Goal: Transaction & Acquisition: Purchase product/service

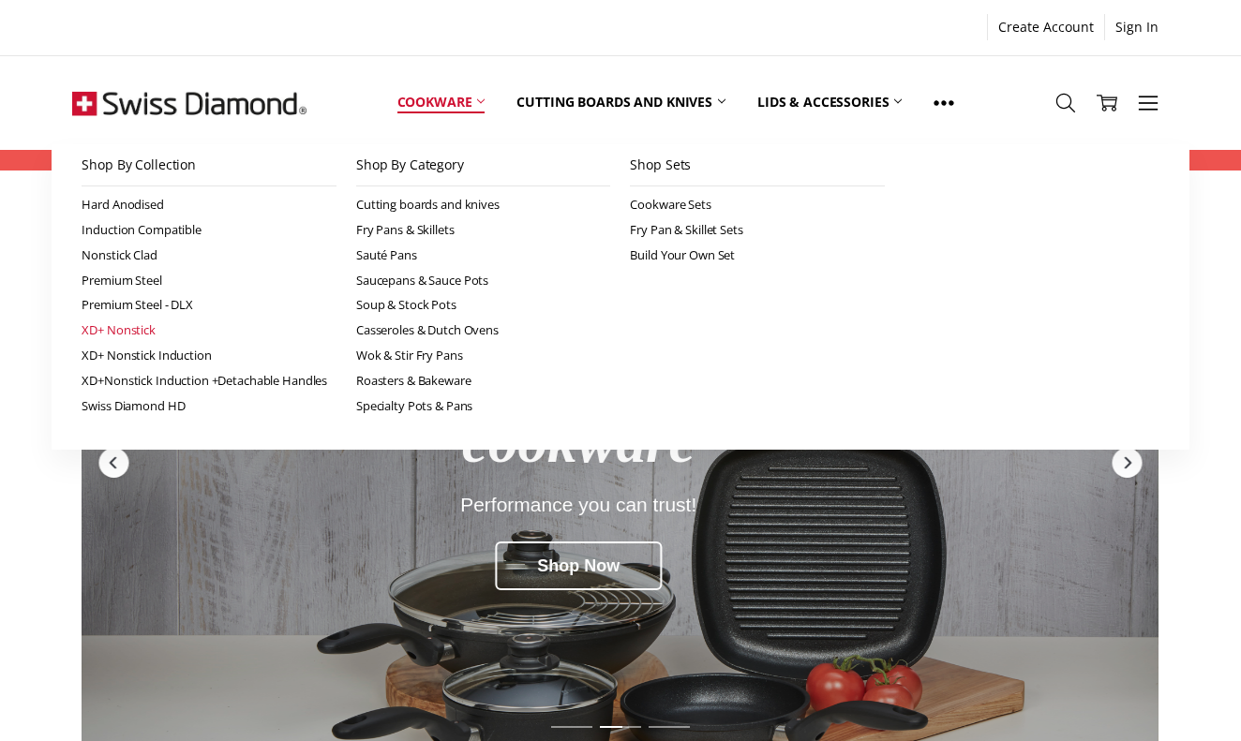
click at [127, 326] on link "XD+ Nonstick" at bounding box center [209, 330] width 255 height 25
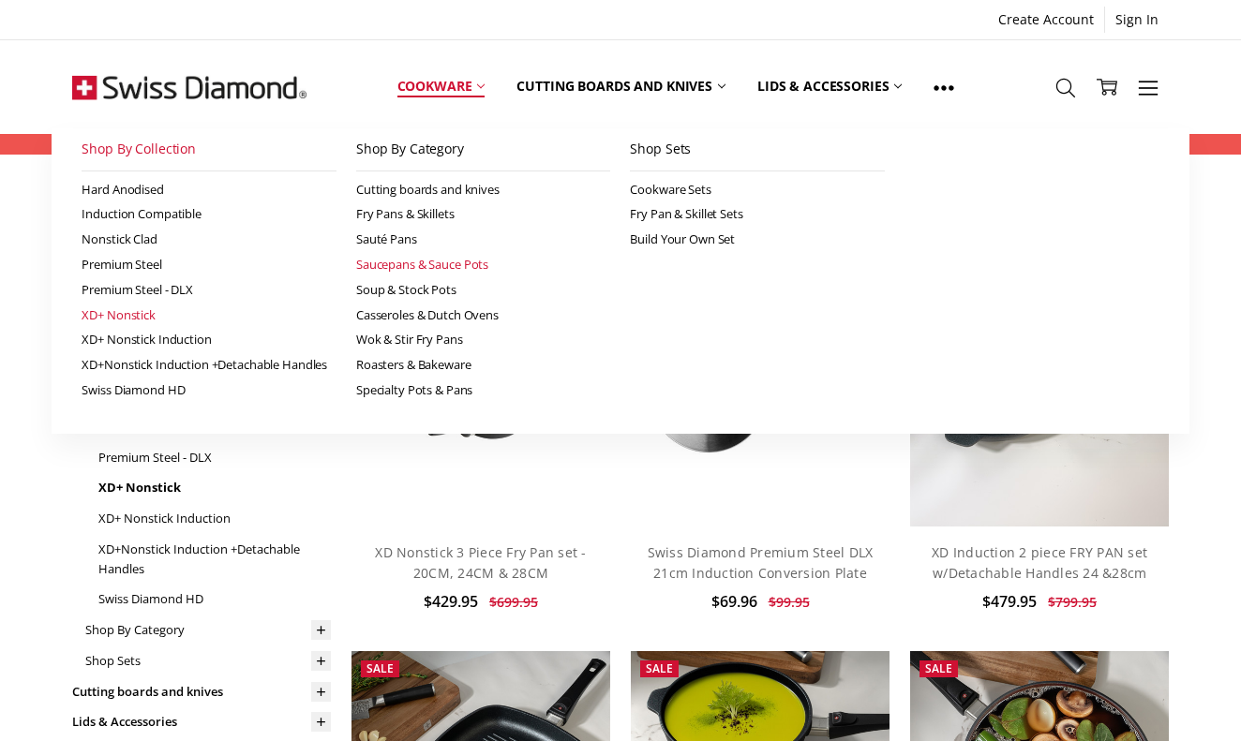
click at [413, 260] on link "Saucepans & Sauce Pots" at bounding box center [483, 264] width 255 height 25
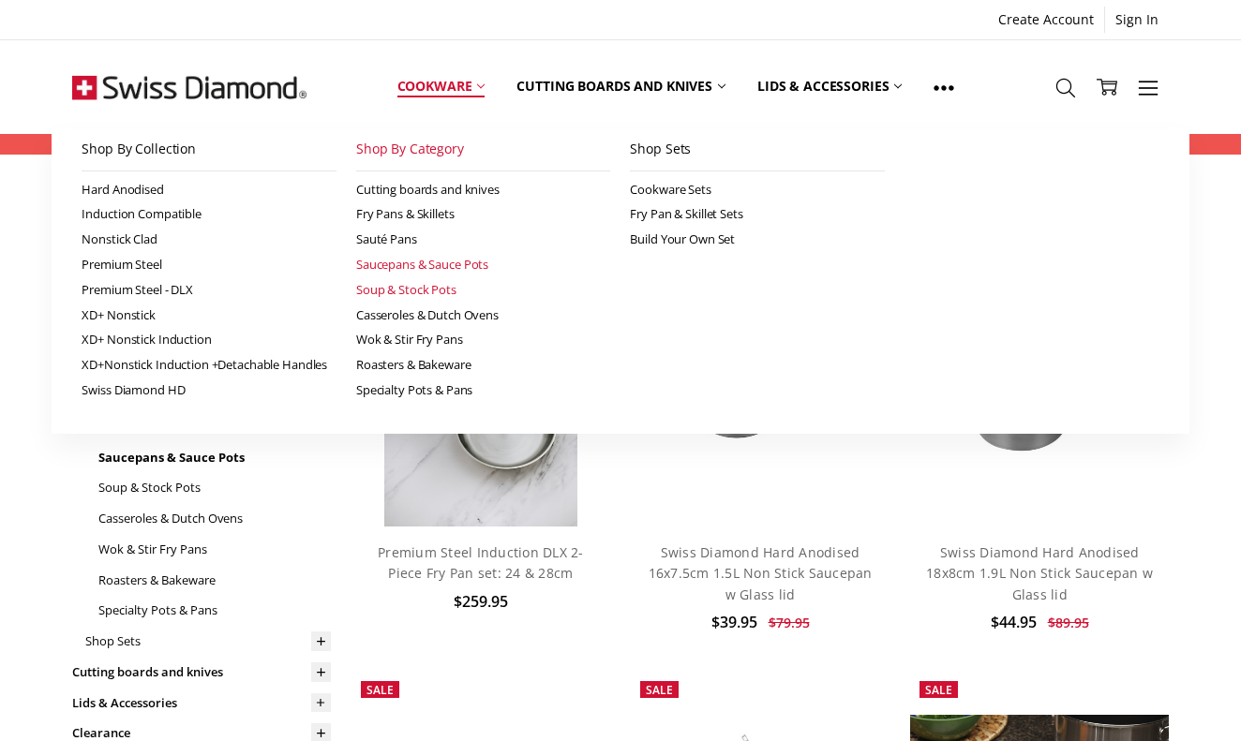
click at [418, 283] on link "Soup & Stock Pots" at bounding box center [483, 289] width 255 height 25
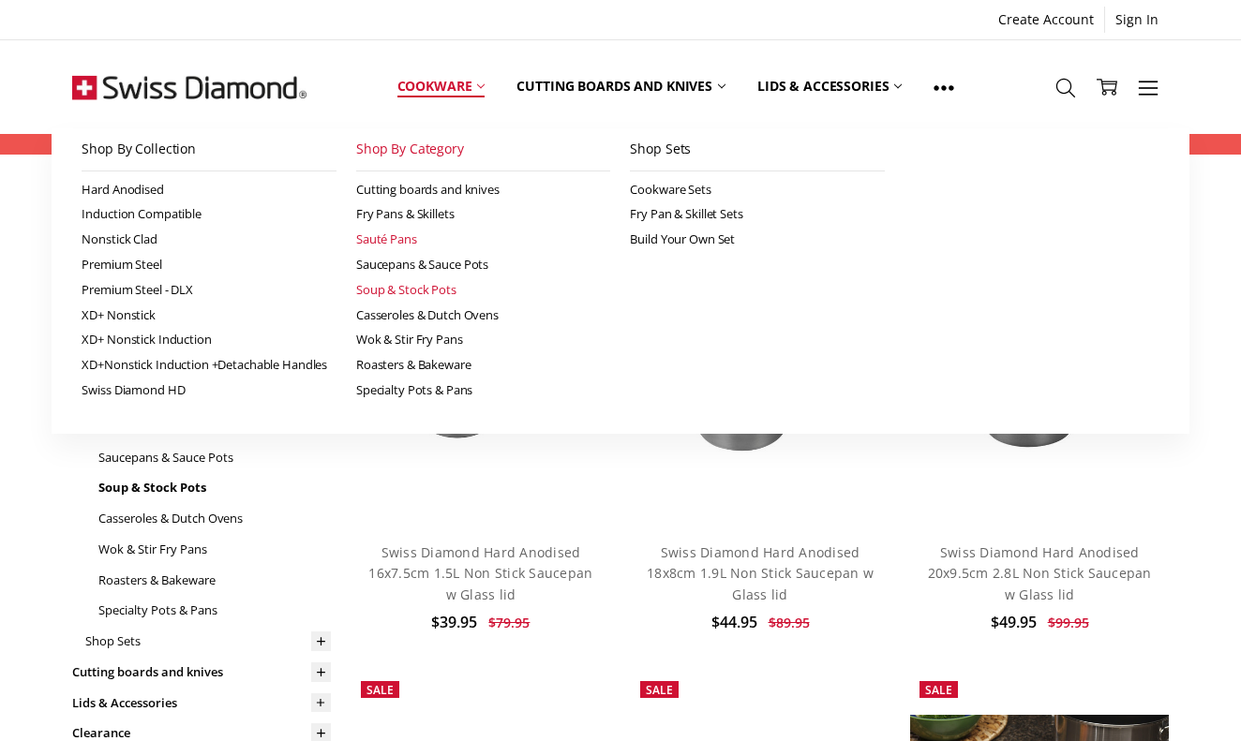
click at [407, 238] on link "Sauté Pans" at bounding box center [483, 239] width 255 height 25
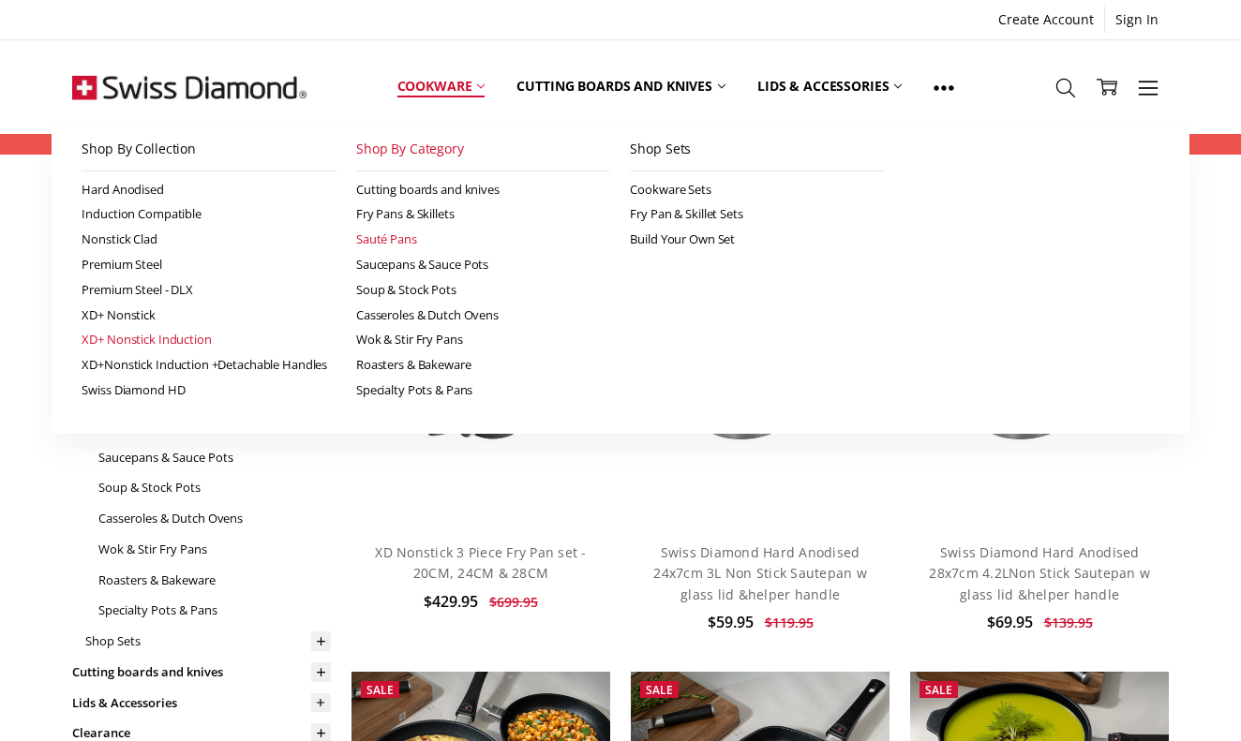
click at [171, 337] on link "XD+ Nonstick Induction" at bounding box center [209, 339] width 255 height 25
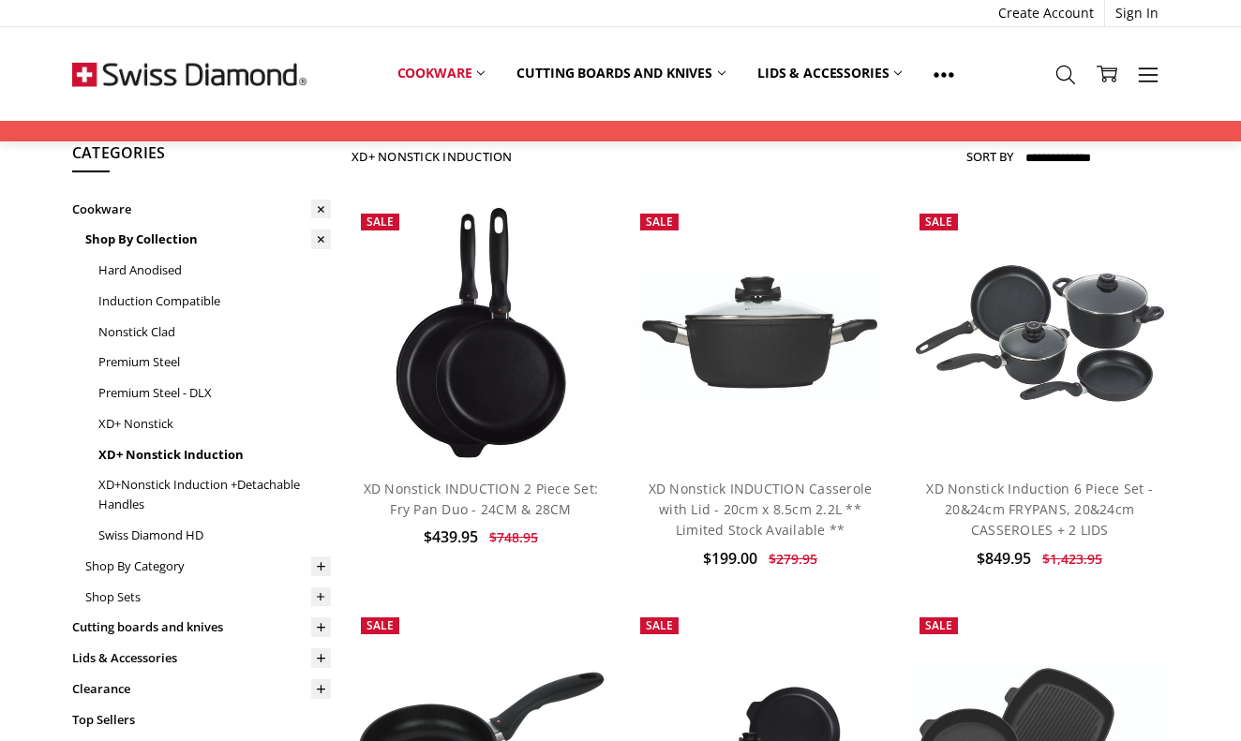
scroll to position [55, 0]
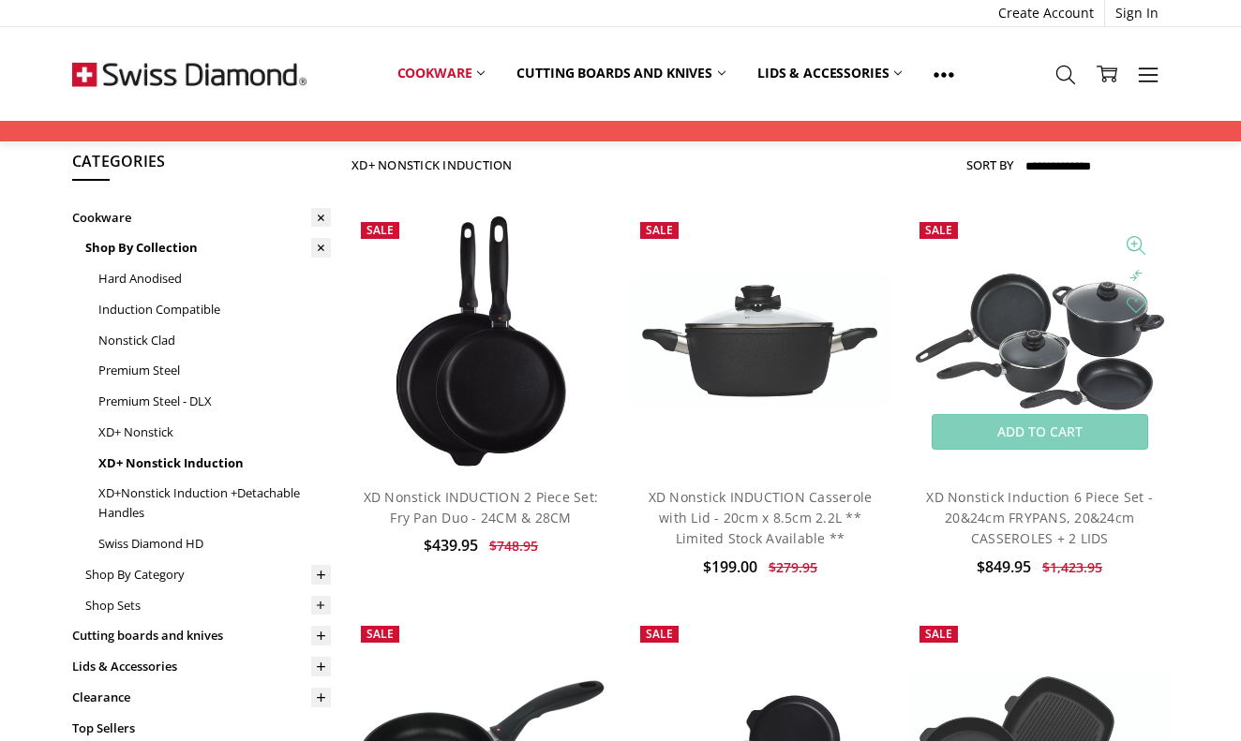
click at [1053, 350] on img at bounding box center [1039, 341] width 259 height 145
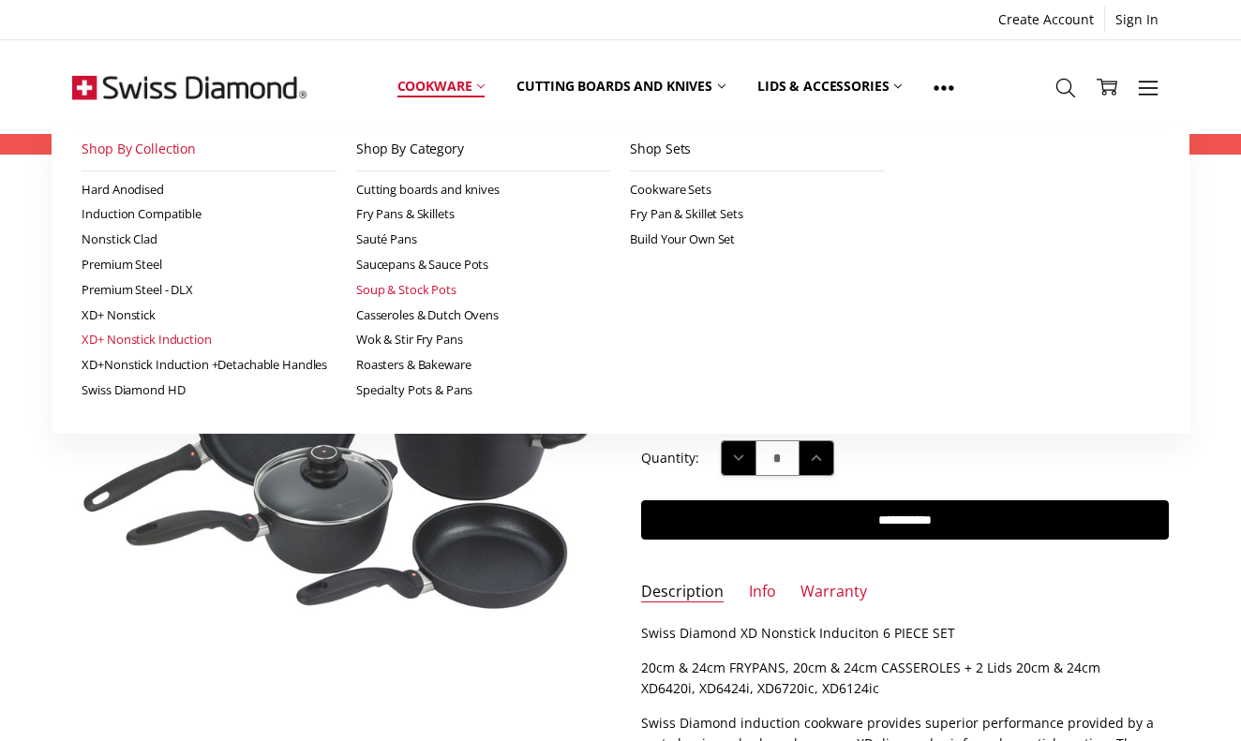
click at [410, 286] on link "Soup & Stock Pots" at bounding box center [483, 289] width 255 height 25
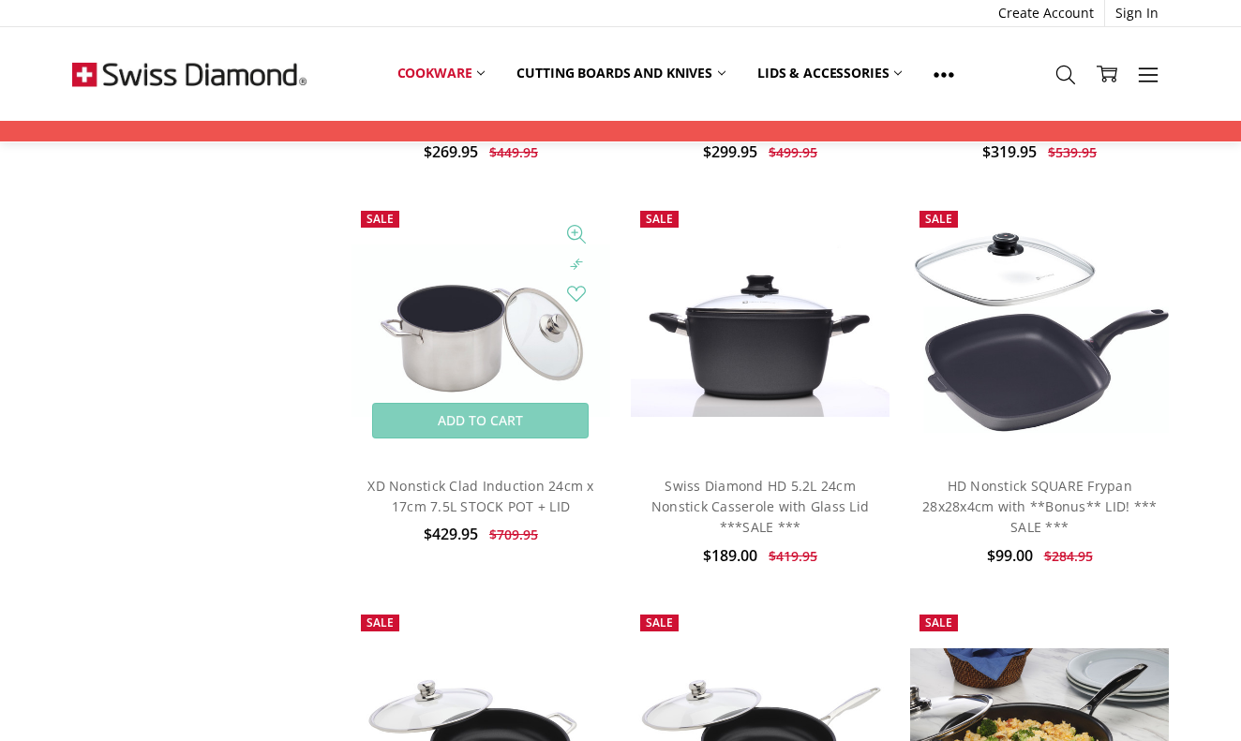
scroll to position [1666, 0]
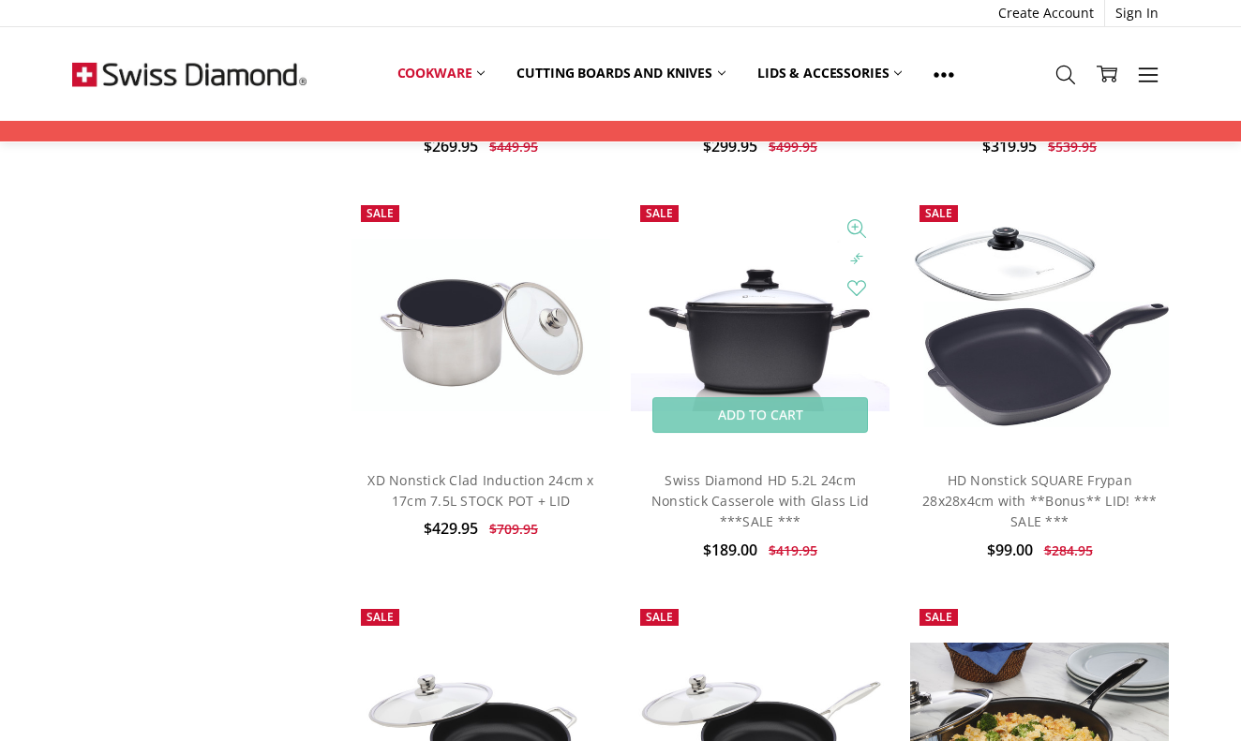
click at [759, 322] on img at bounding box center [760, 325] width 259 height 172
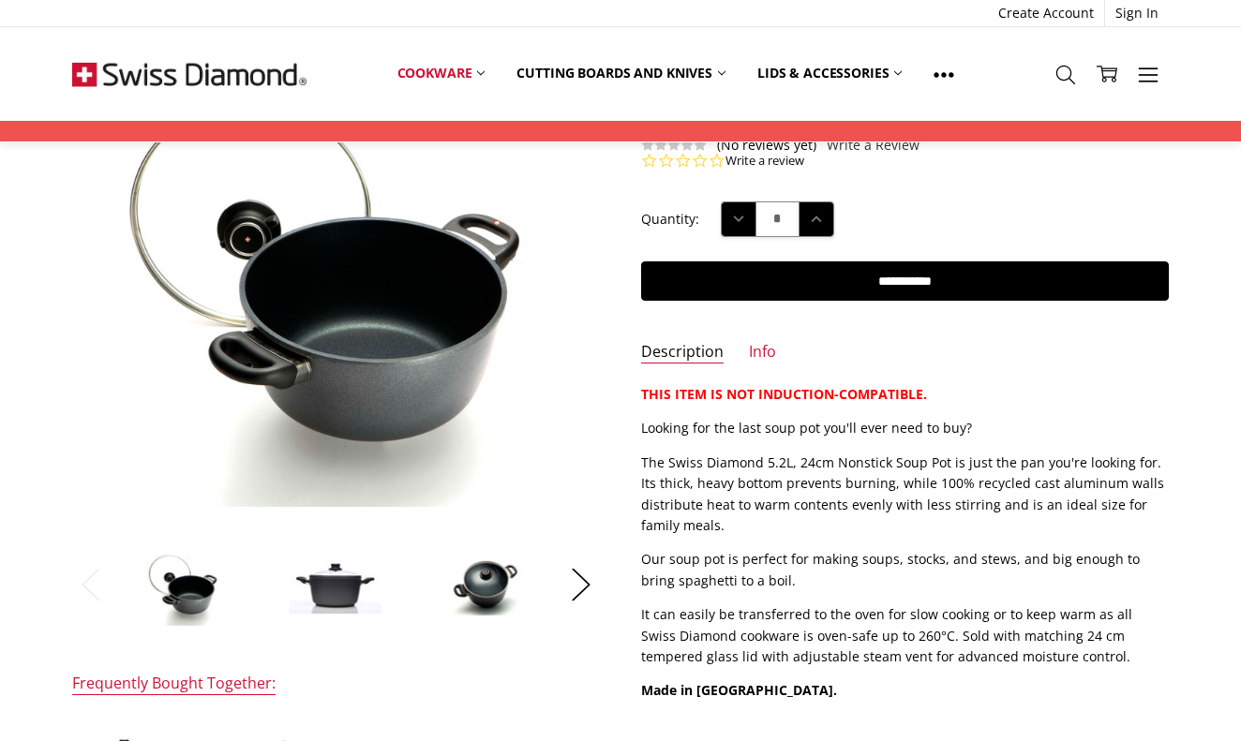
scroll to position [212, 0]
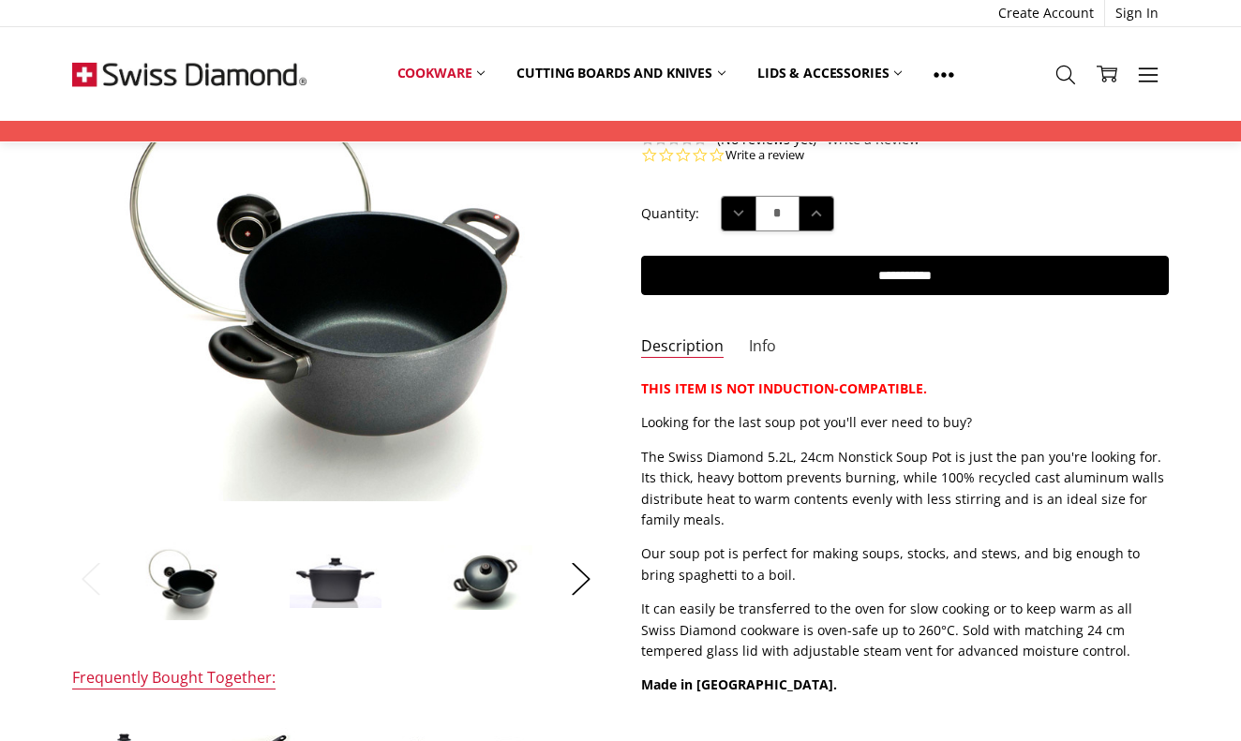
click at [761, 339] on link "Info" at bounding box center [762, 347] width 27 height 22
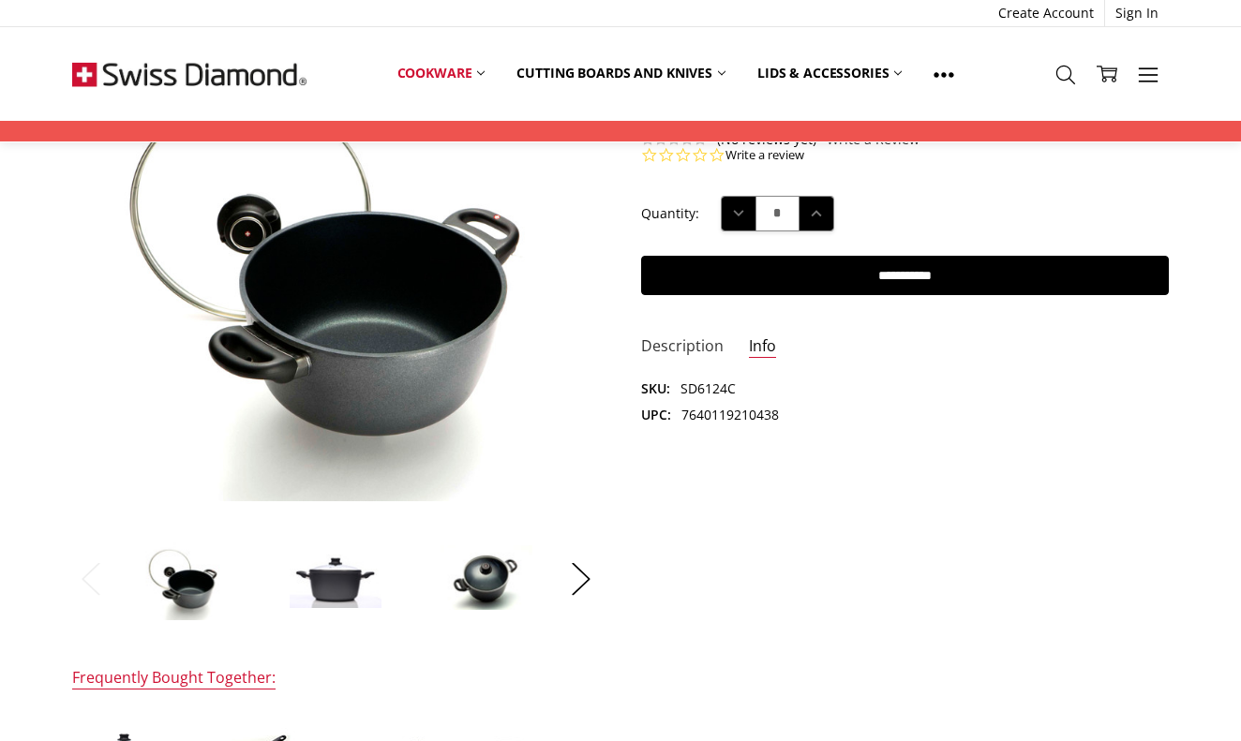
click at [701, 347] on link "Description" at bounding box center [682, 347] width 82 height 22
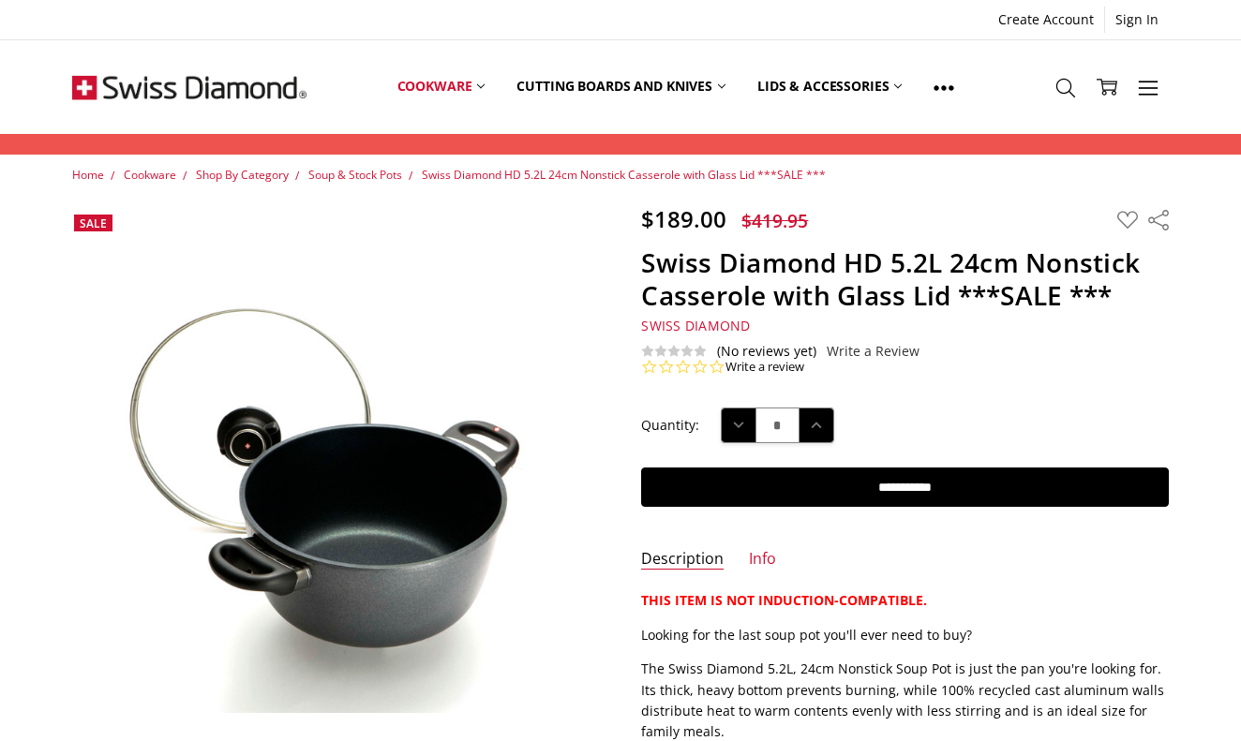
scroll to position [0, 0]
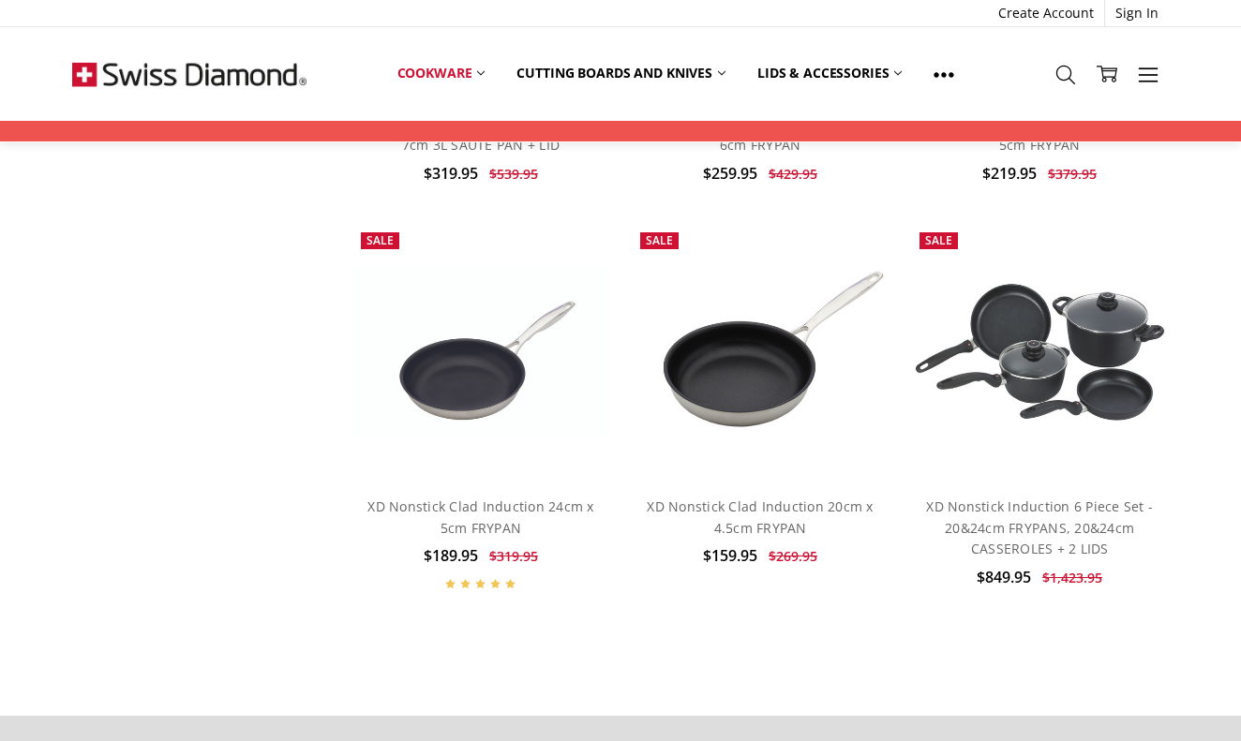
scroll to position [2809, 0]
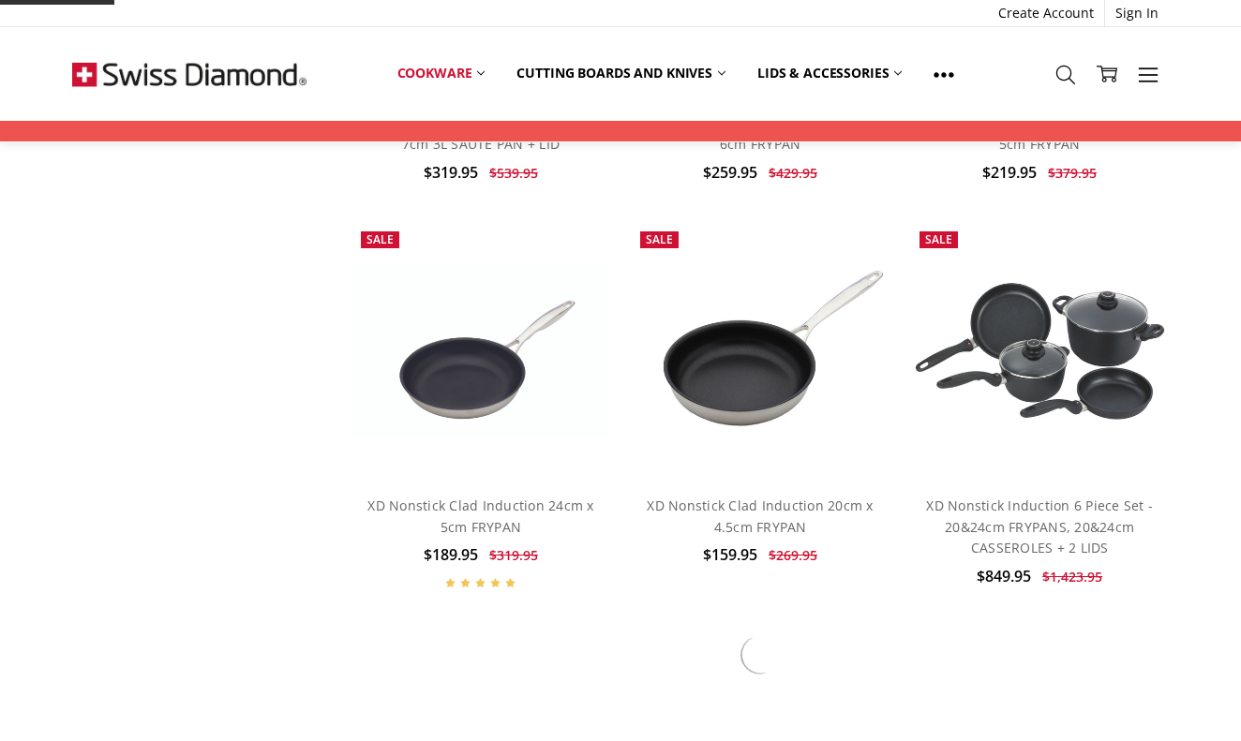
click at [593, 544] on div "$189.95 $319.95 MSRP:" at bounding box center [481, 556] width 238 height 24
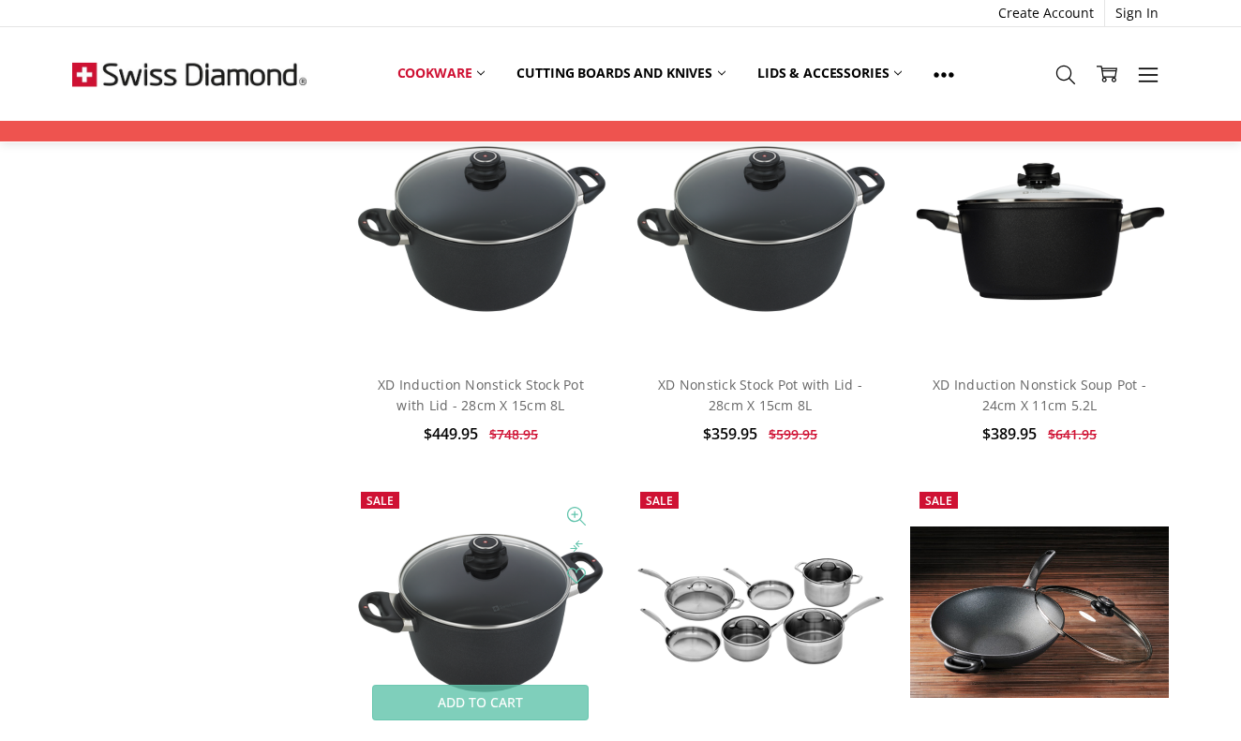
scroll to position [4193, 0]
